Goal: Find specific page/section: Find specific page/section

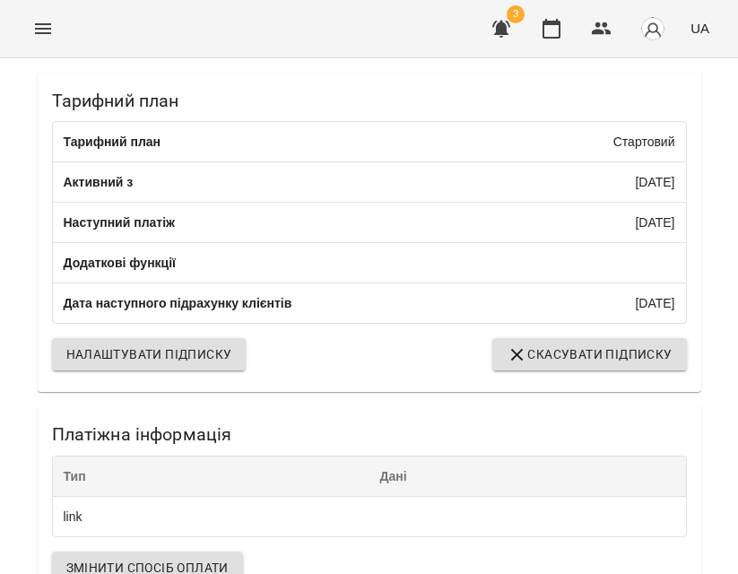
click at [40, 26] on icon "Menu" at bounding box center [43, 29] width 22 height 22
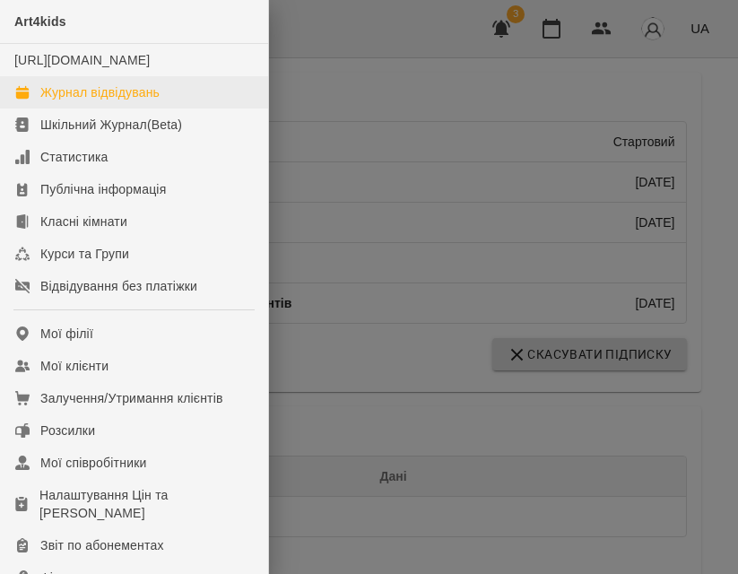
click at [39, 104] on link "Журнал відвідувань" at bounding box center [134, 92] width 268 height 32
